Goal: Transaction & Acquisition: Purchase product/service

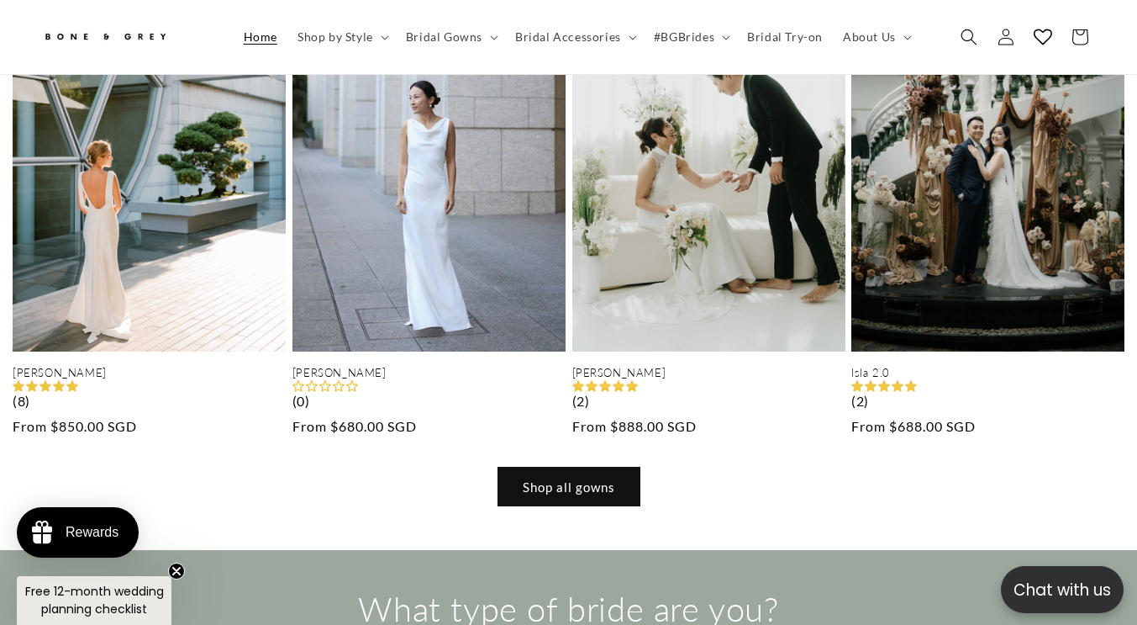
scroll to position [0, 1024]
click at [583, 467] on link "Shop all gowns" at bounding box center [569, 487] width 143 height 40
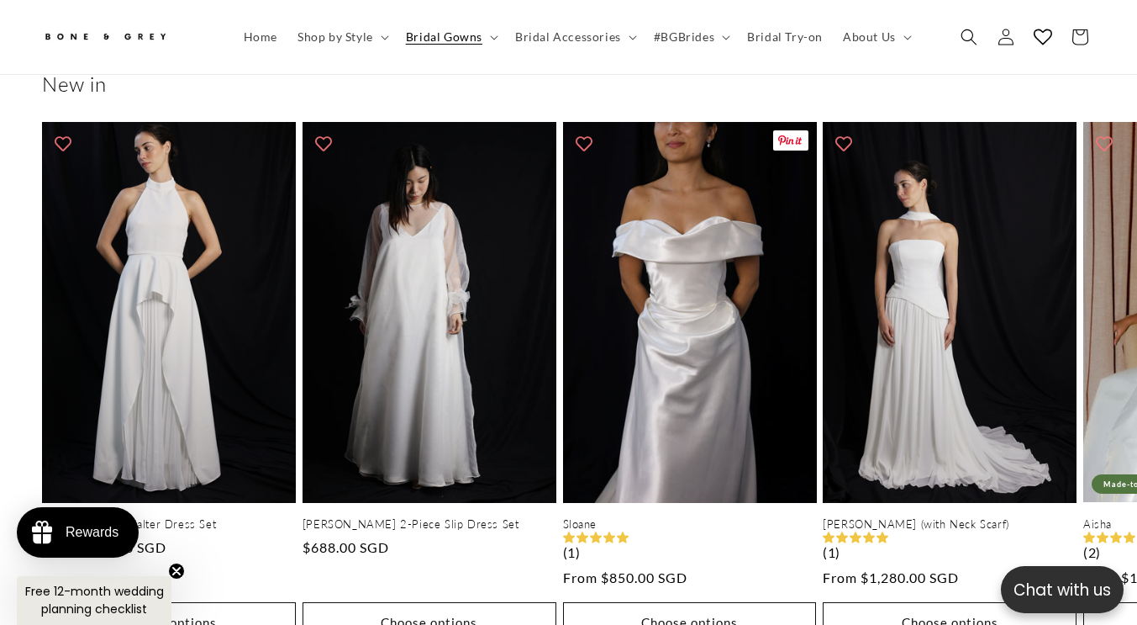
scroll to position [831, 0]
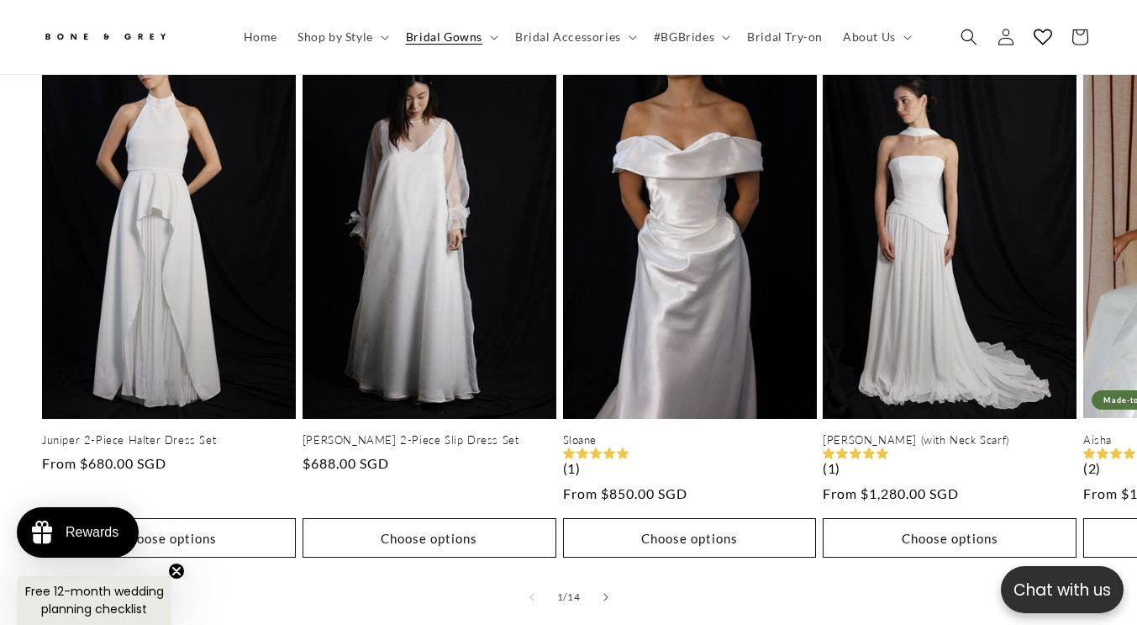
click at [611, 578] on button "Slide right" at bounding box center [606, 596] width 37 height 37
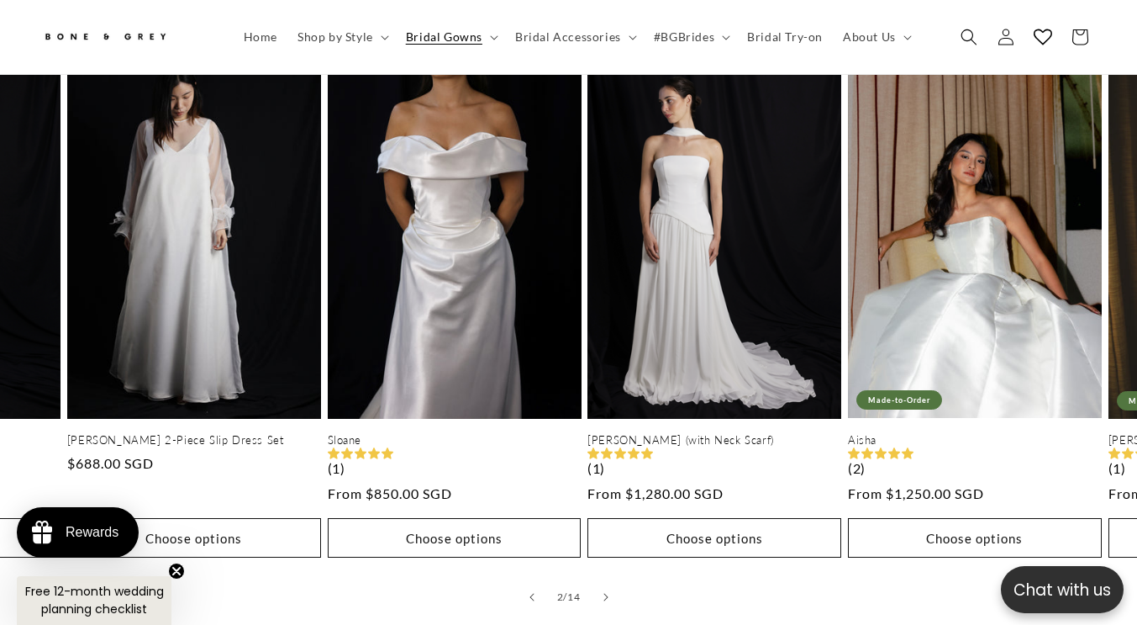
scroll to position [0, 261]
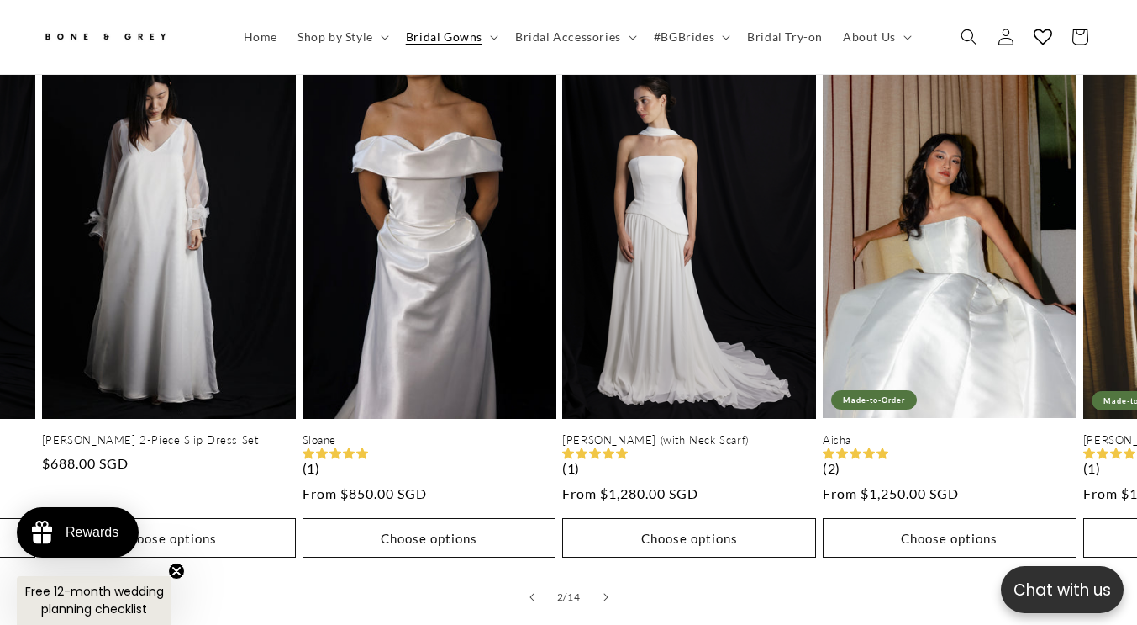
click at [611, 578] on button "Slide right" at bounding box center [606, 596] width 37 height 37
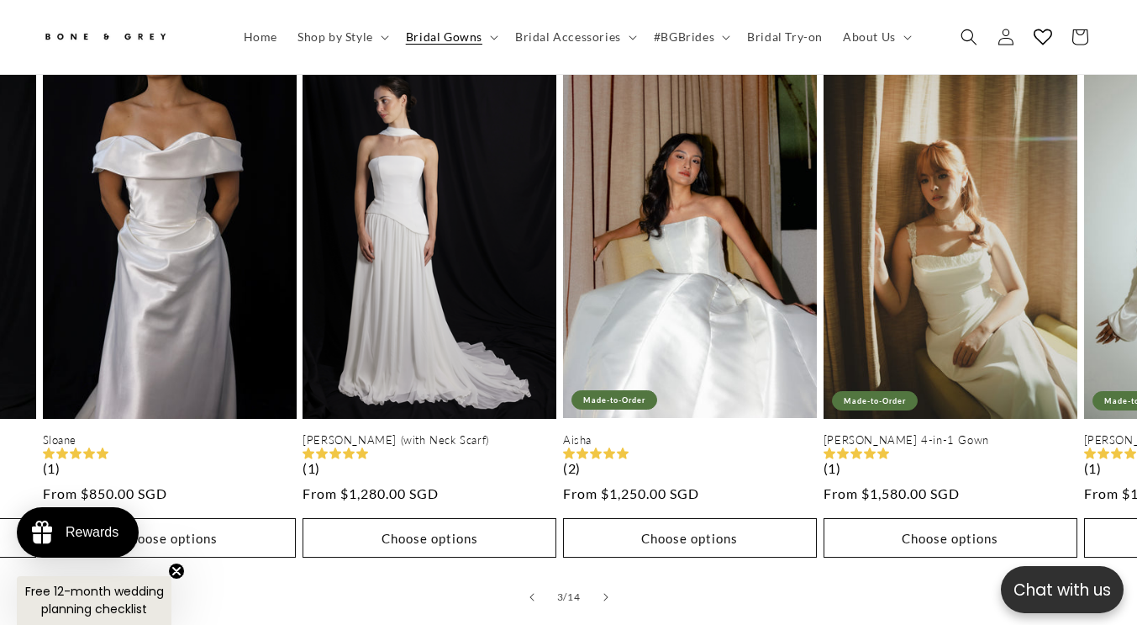
click at [611, 578] on button "Slide right" at bounding box center [606, 596] width 37 height 37
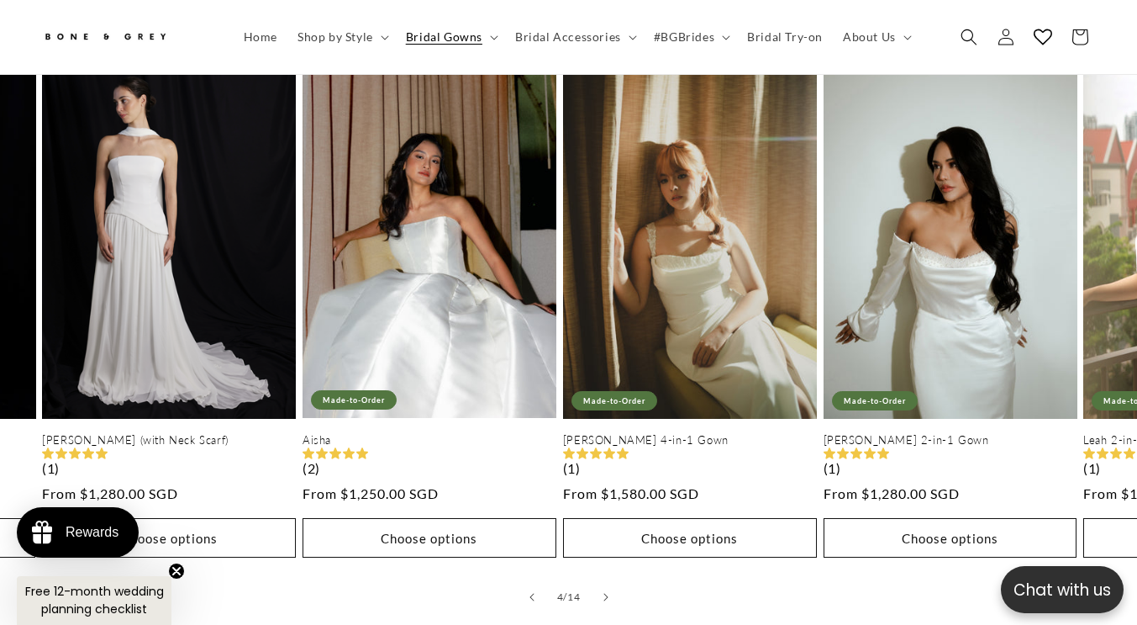
click at [611, 578] on button "Slide right" at bounding box center [606, 596] width 37 height 37
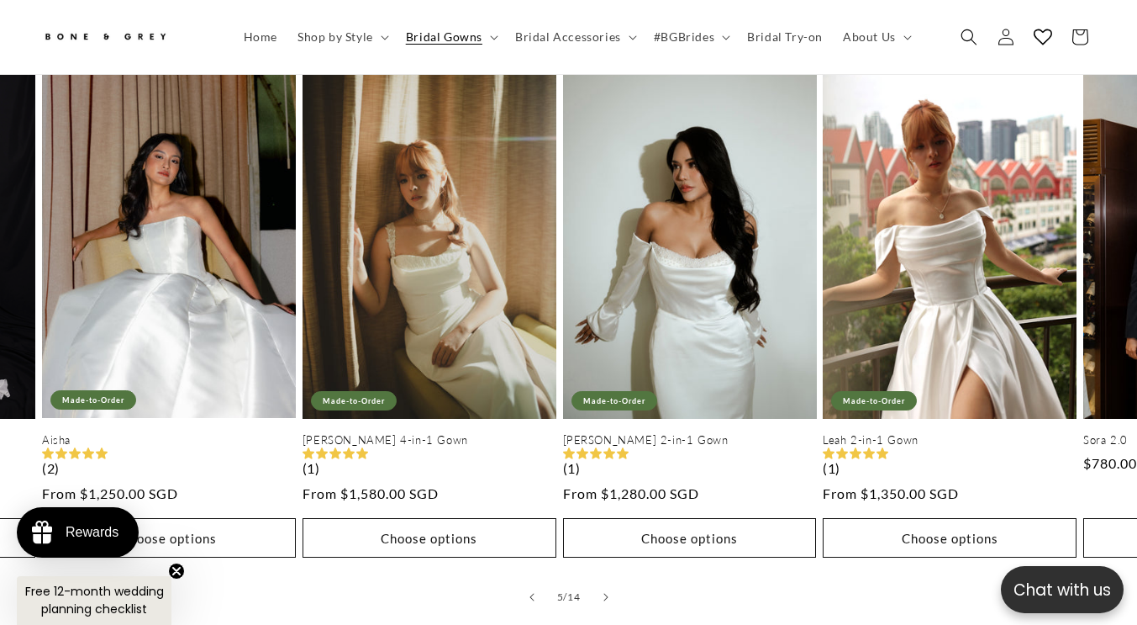
click at [611, 578] on button "Slide right" at bounding box center [606, 596] width 37 height 37
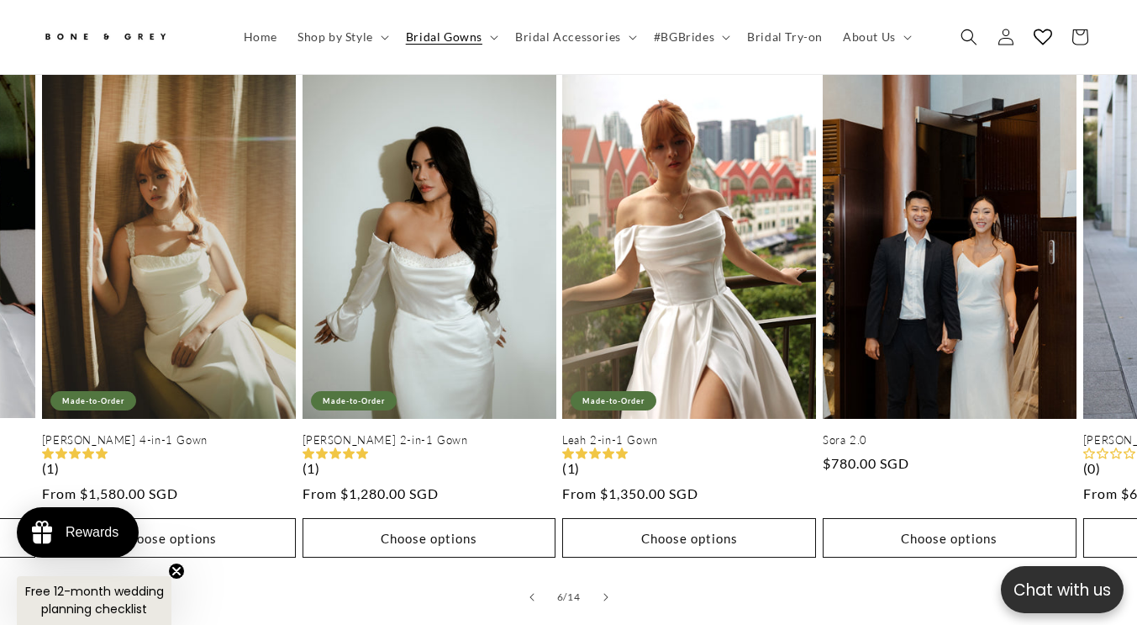
click at [611, 578] on button "Slide right" at bounding box center [606, 596] width 37 height 37
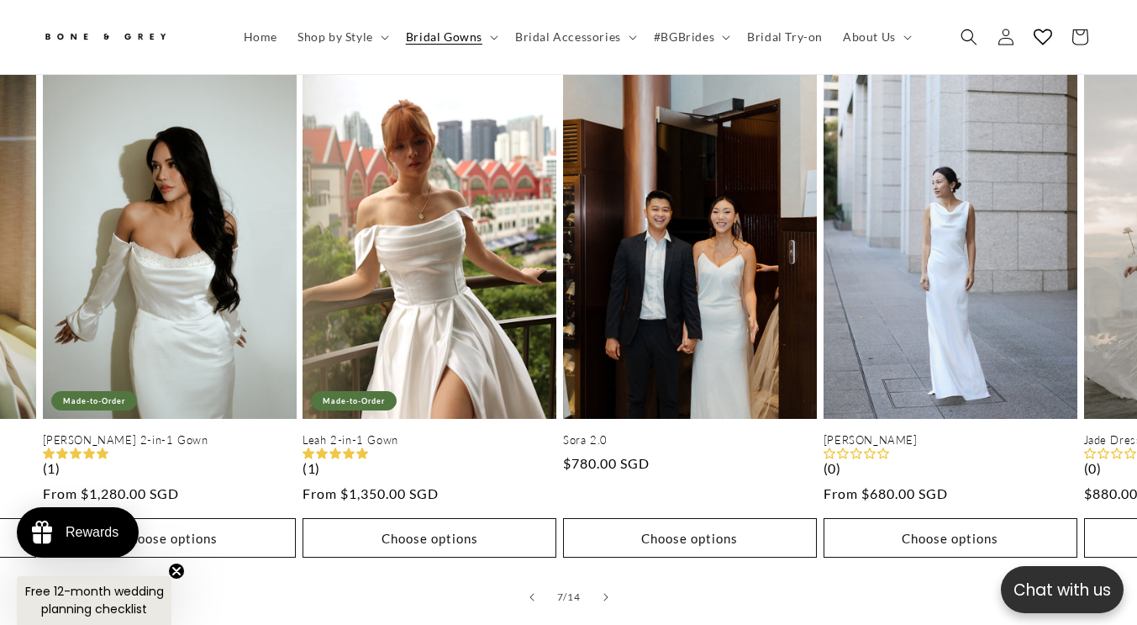
scroll to position [0, 0]
click at [611, 578] on button "Slide right" at bounding box center [606, 596] width 37 height 37
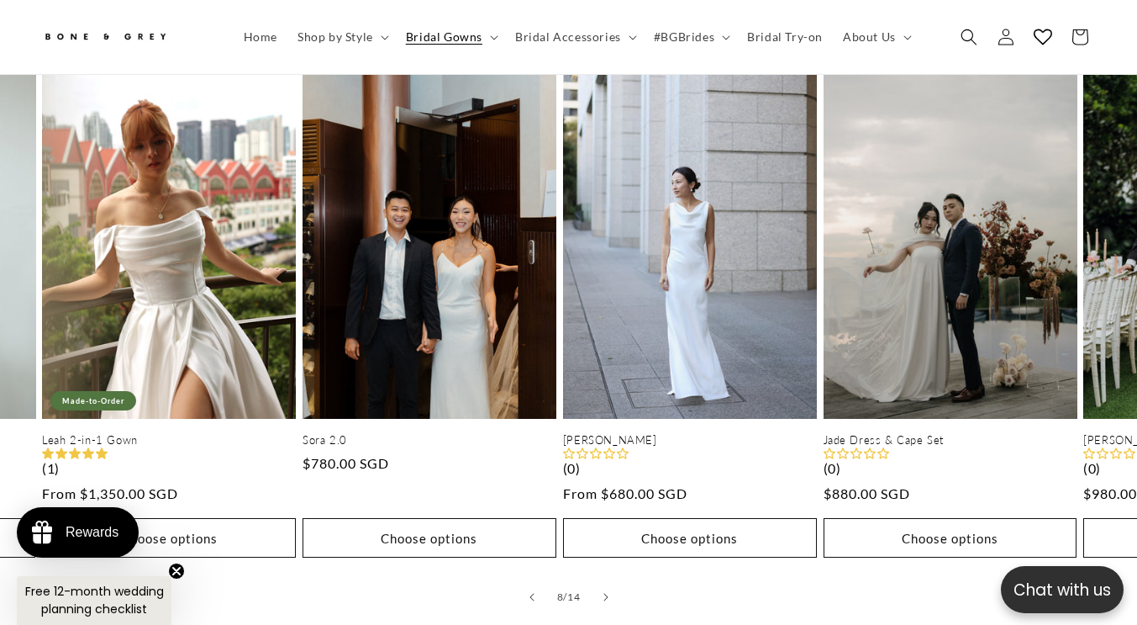
scroll to position [0, 379]
click at [611, 578] on button "Slide right" at bounding box center [606, 596] width 37 height 37
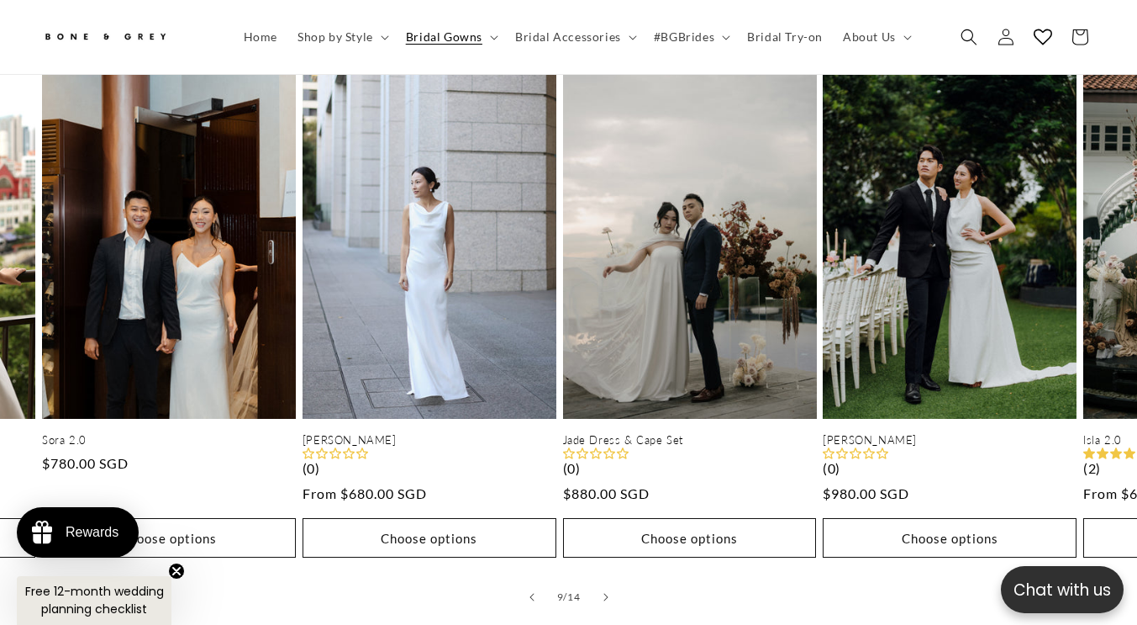
click at [611, 578] on button "Slide right" at bounding box center [606, 596] width 37 height 37
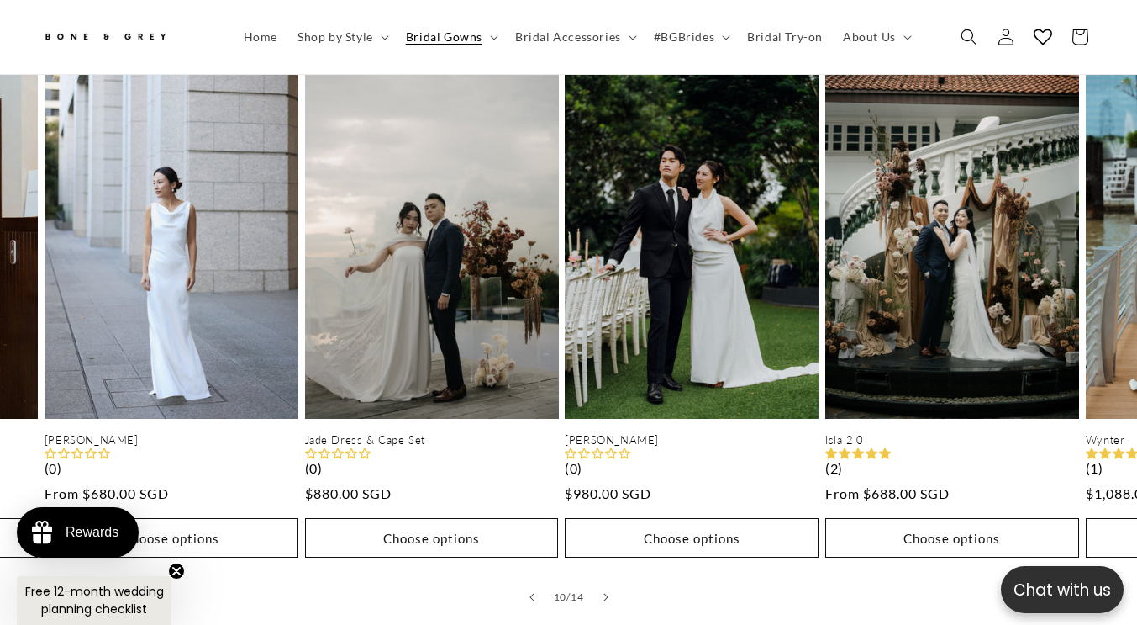
scroll to position [0, 758]
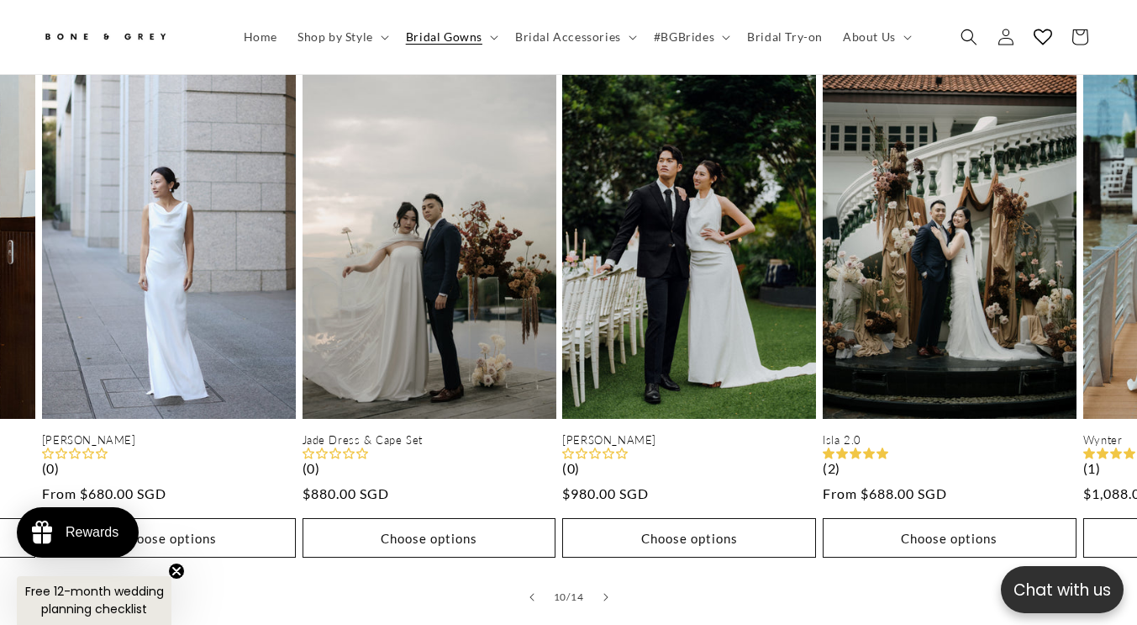
click at [611, 578] on button "Slide right" at bounding box center [606, 596] width 37 height 37
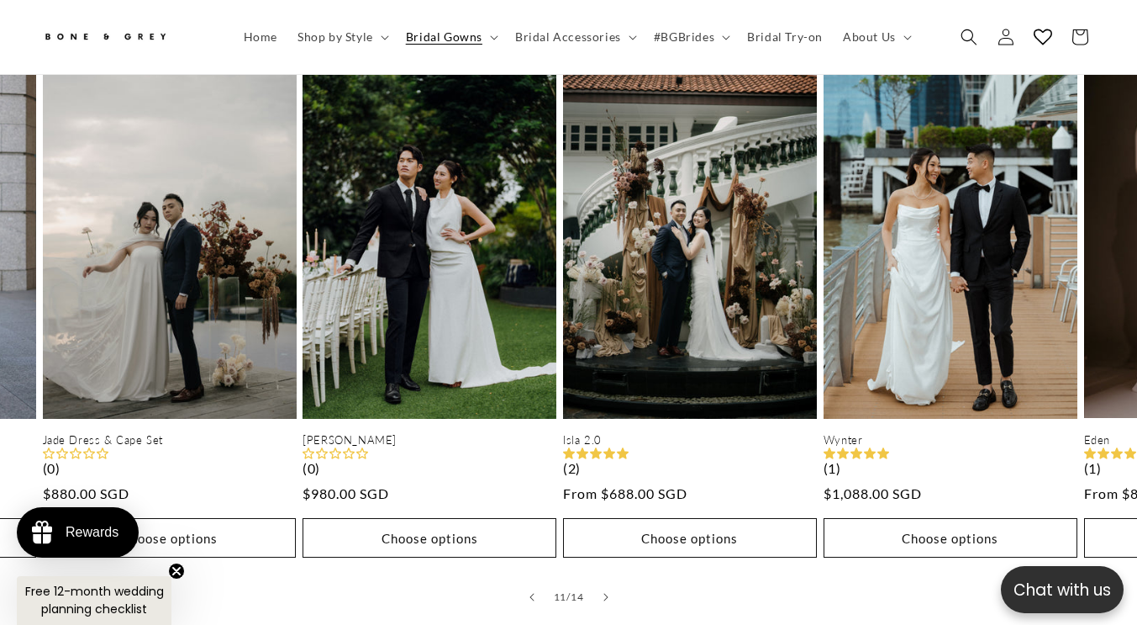
click at [611, 578] on button "Slide right" at bounding box center [606, 596] width 37 height 37
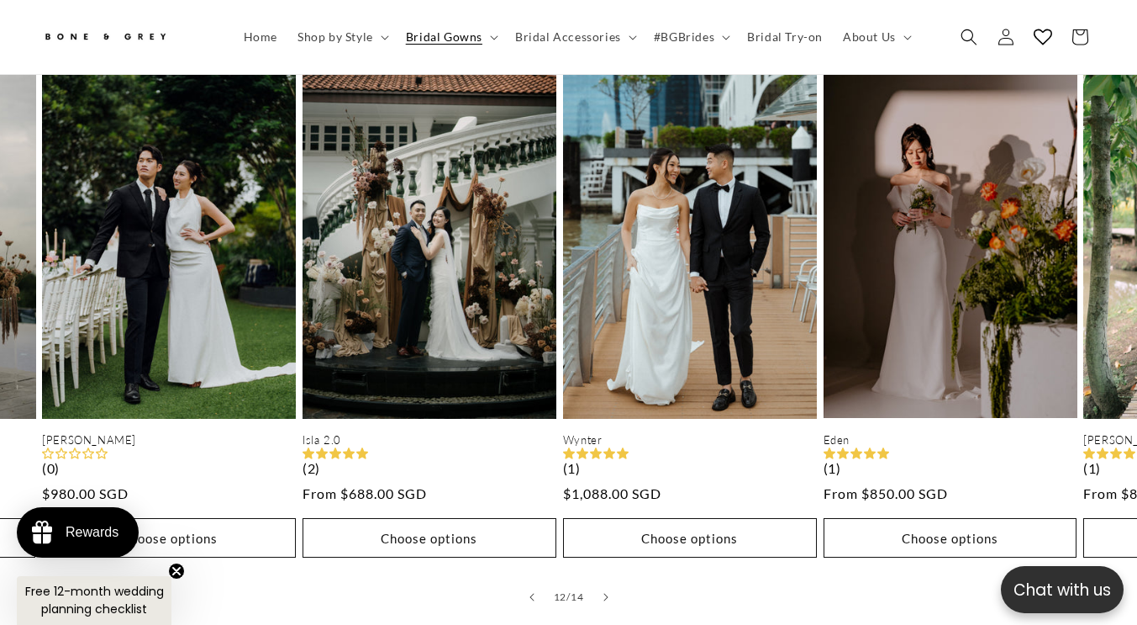
click at [611, 578] on button "Slide right" at bounding box center [606, 596] width 37 height 37
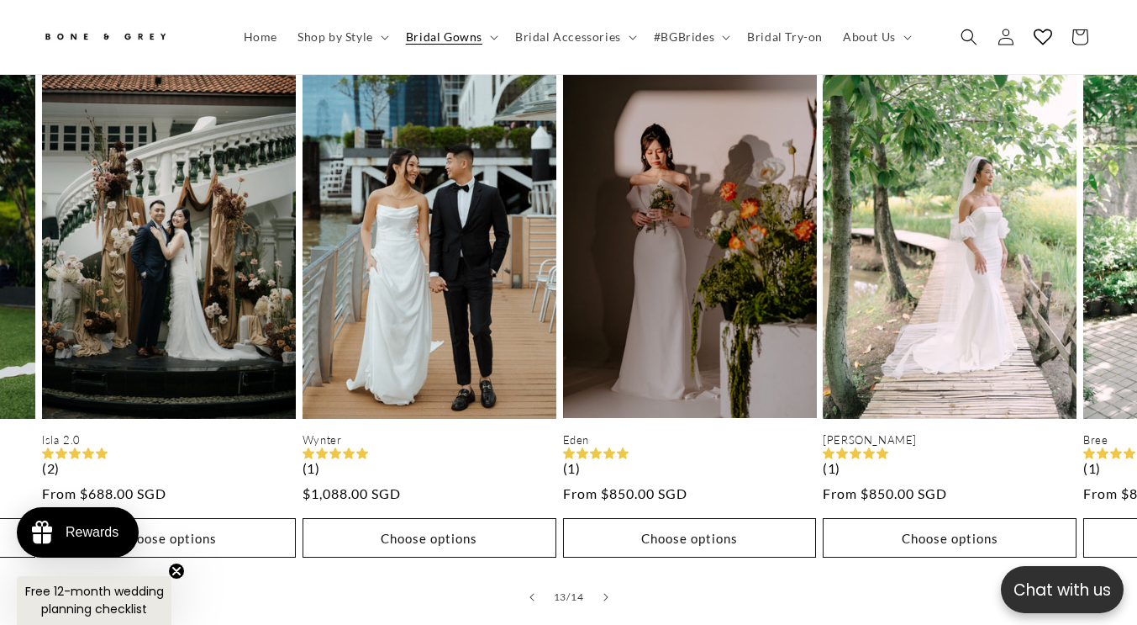
click at [611, 578] on button "Slide right" at bounding box center [606, 596] width 37 height 37
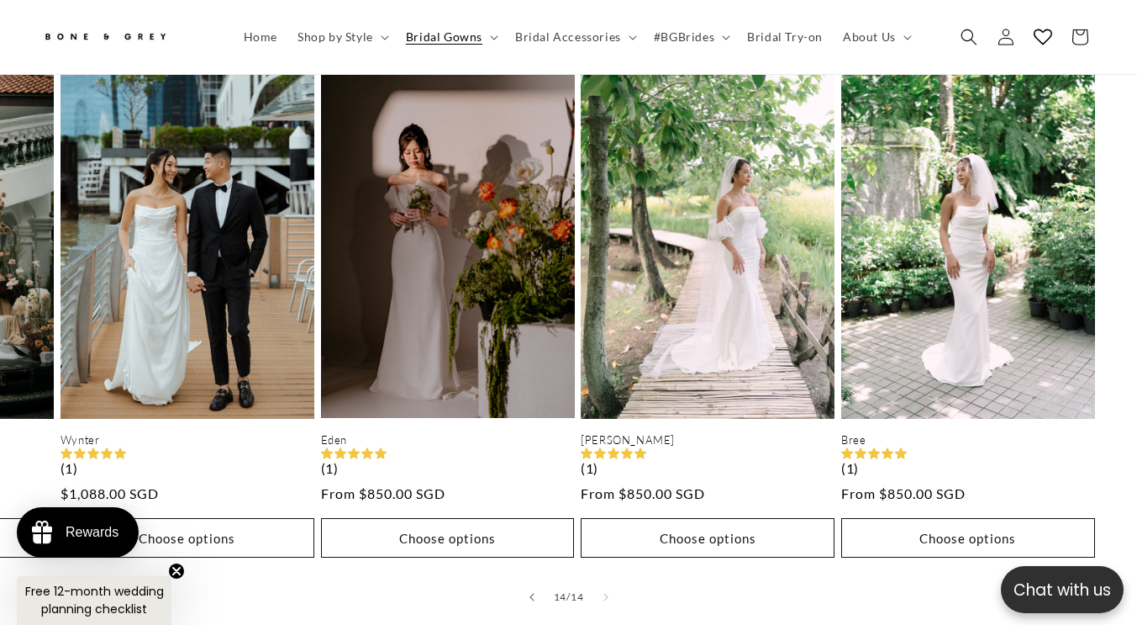
scroll to position [0, 0]
